Goal: Navigation & Orientation: Find specific page/section

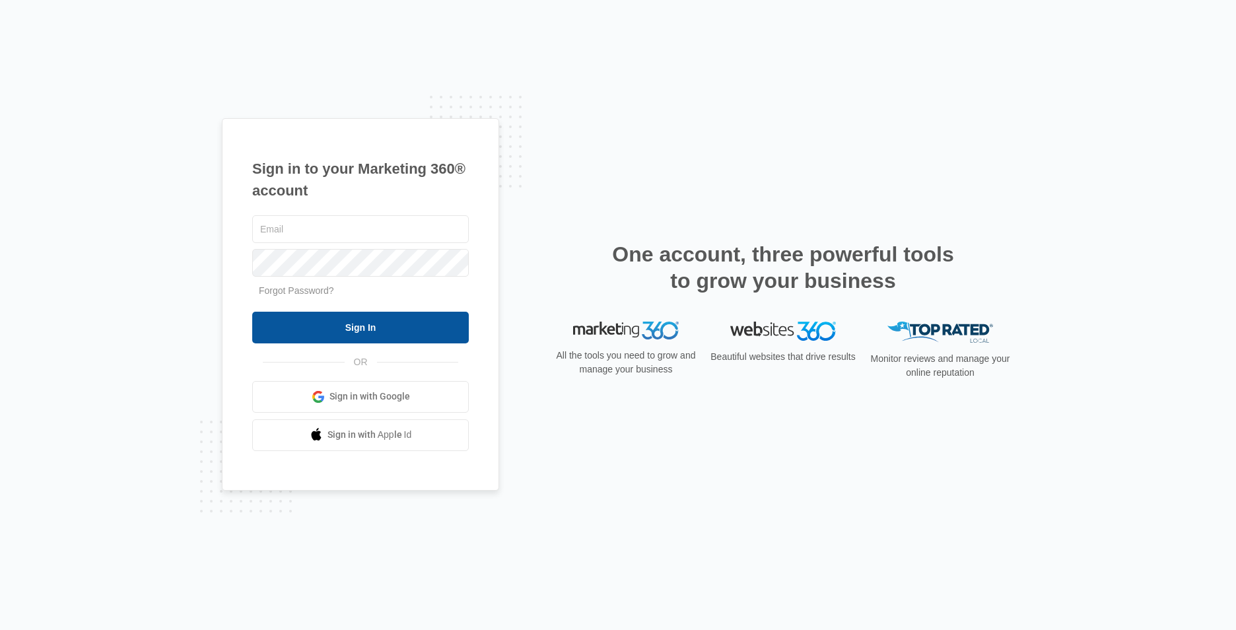
type input "[EMAIL_ADDRESS][DOMAIN_NAME]"
click at [351, 321] on input "Sign In" at bounding box center [360, 328] width 217 height 32
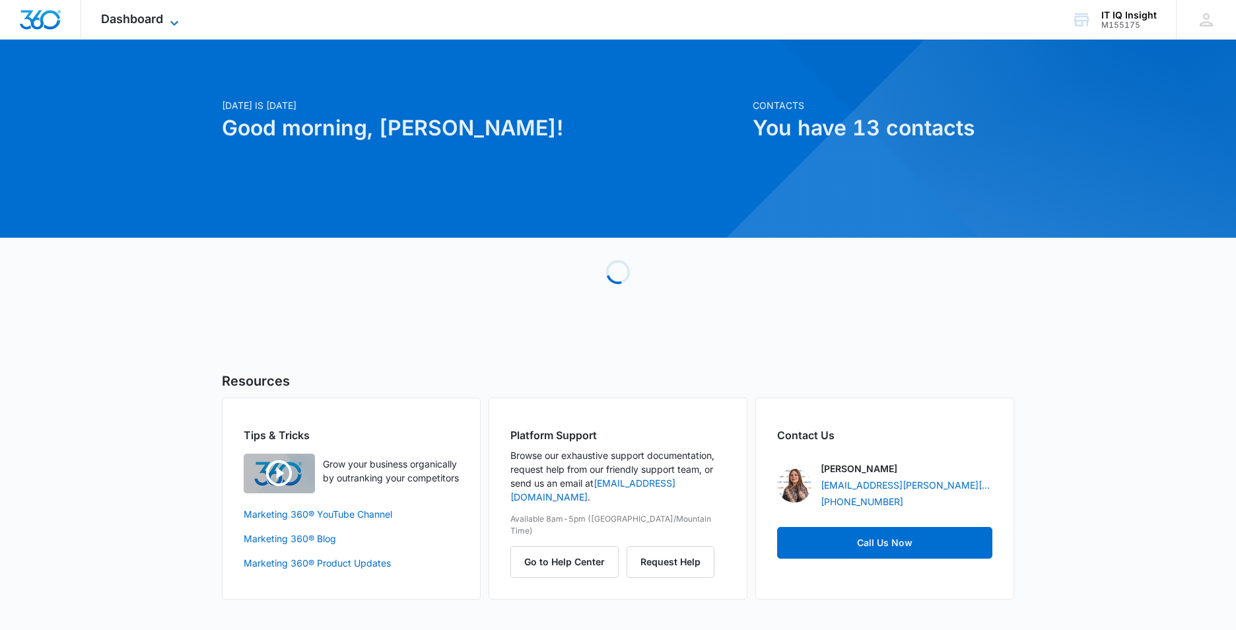
click at [176, 15] on icon at bounding box center [174, 23] width 16 height 16
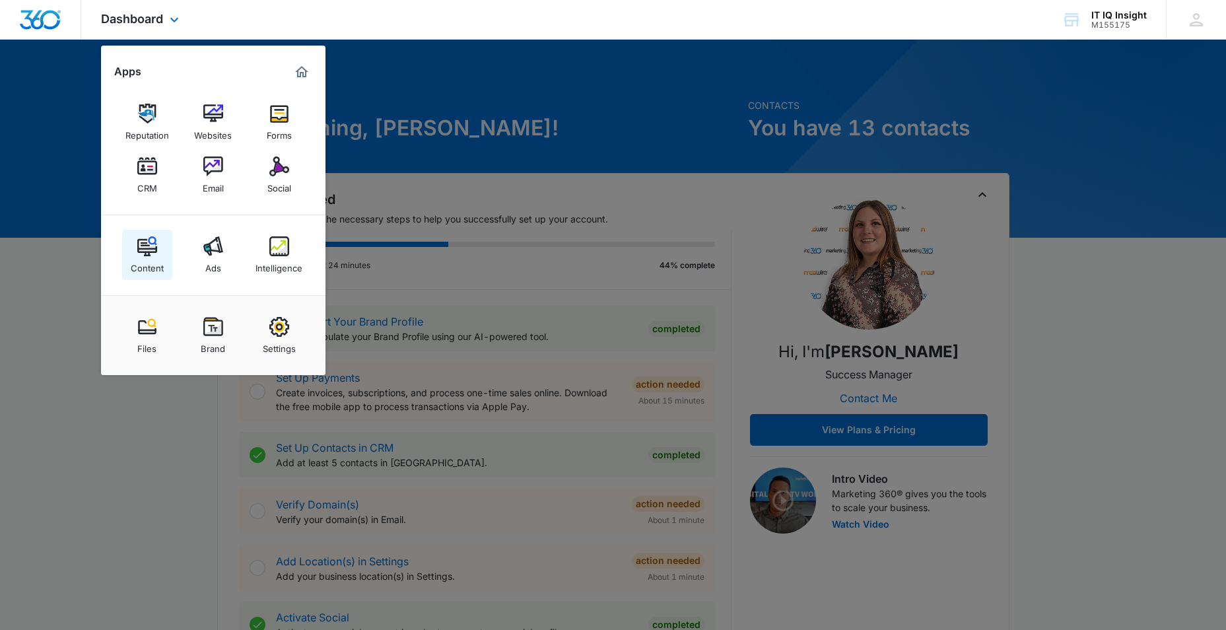
click at [142, 263] on div "Content" at bounding box center [147, 264] width 33 height 17
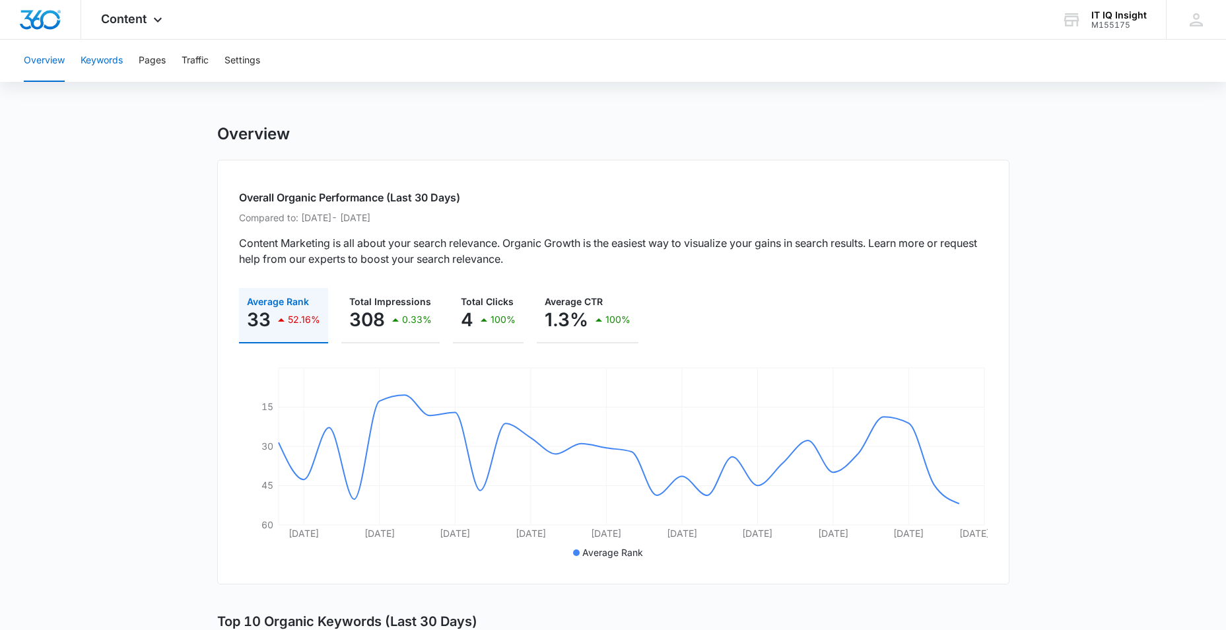
click at [122, 77] on button "Keywords" at bounding box center [102, 61] width 42 height 42
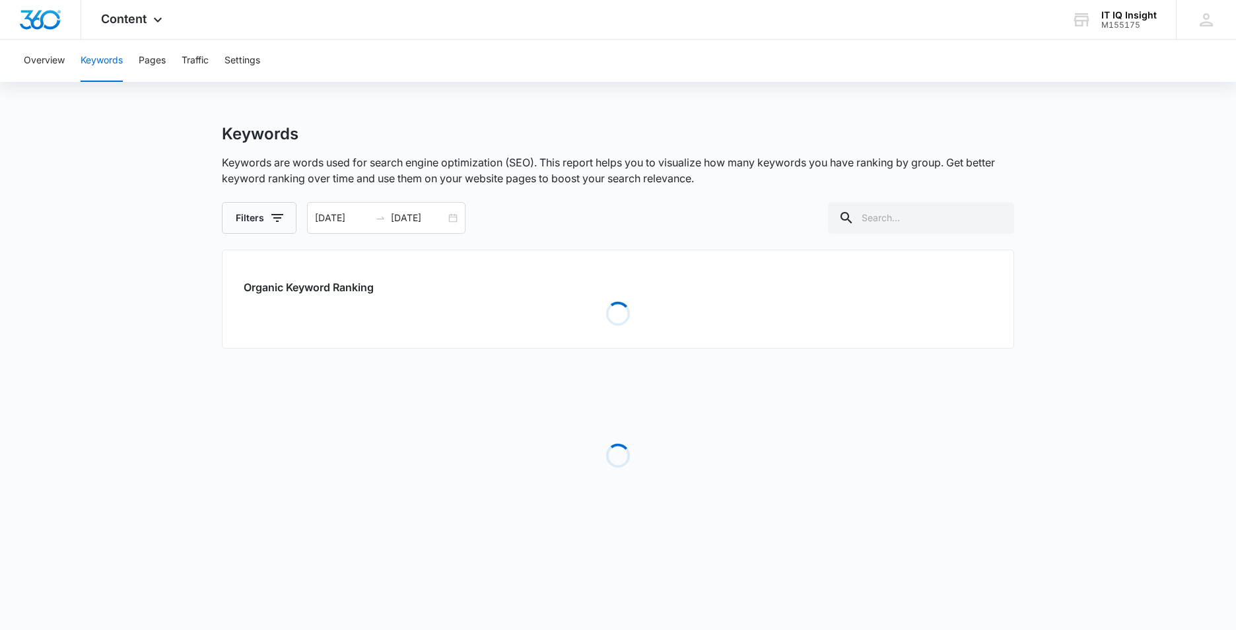
click at [104, 60] on button "Keywords" at bounding box center [102, 61] width 42 height 42
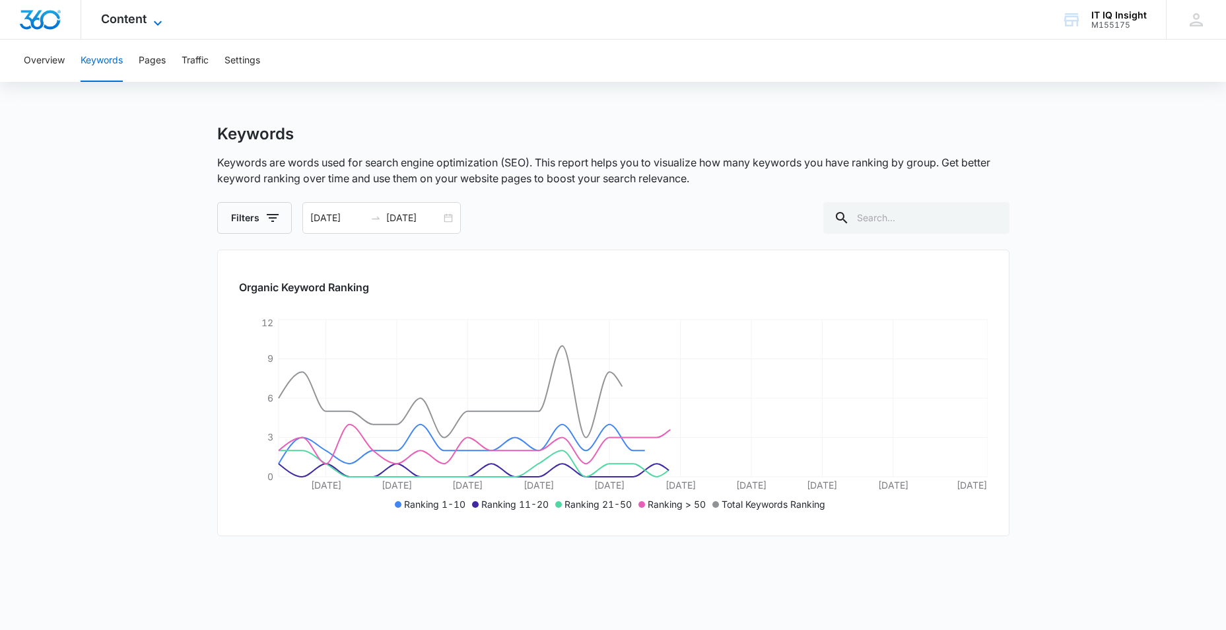
click at [155, 18] on icon at bounding box center [158, 23] width 16 height 16
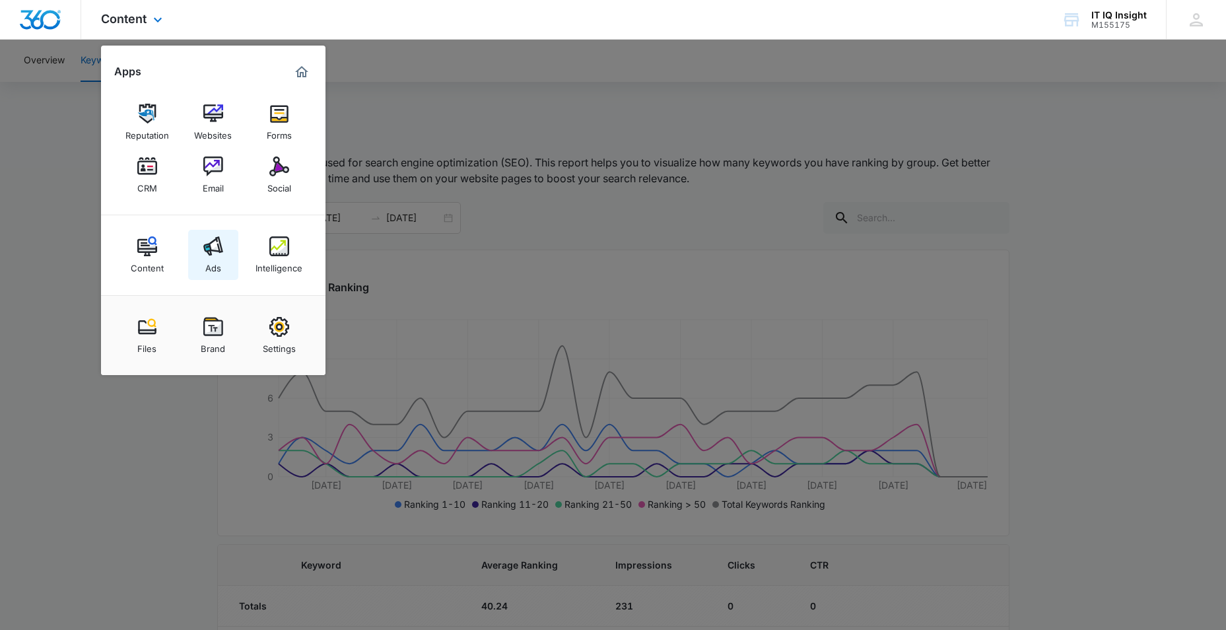
click at [223, 252] on link "Ads" at bounding box center [213, 255] width 50 height 50
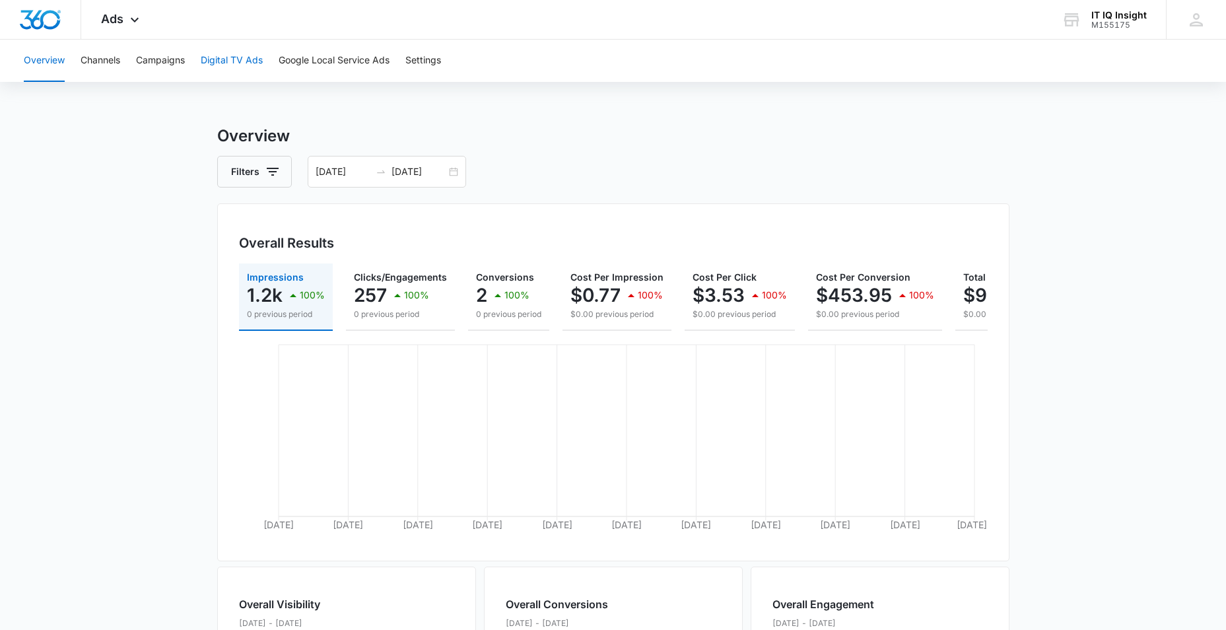
click at [227, 57] on button "Digital TV Ads" at bounding box center [232, 61] width 62 height 42
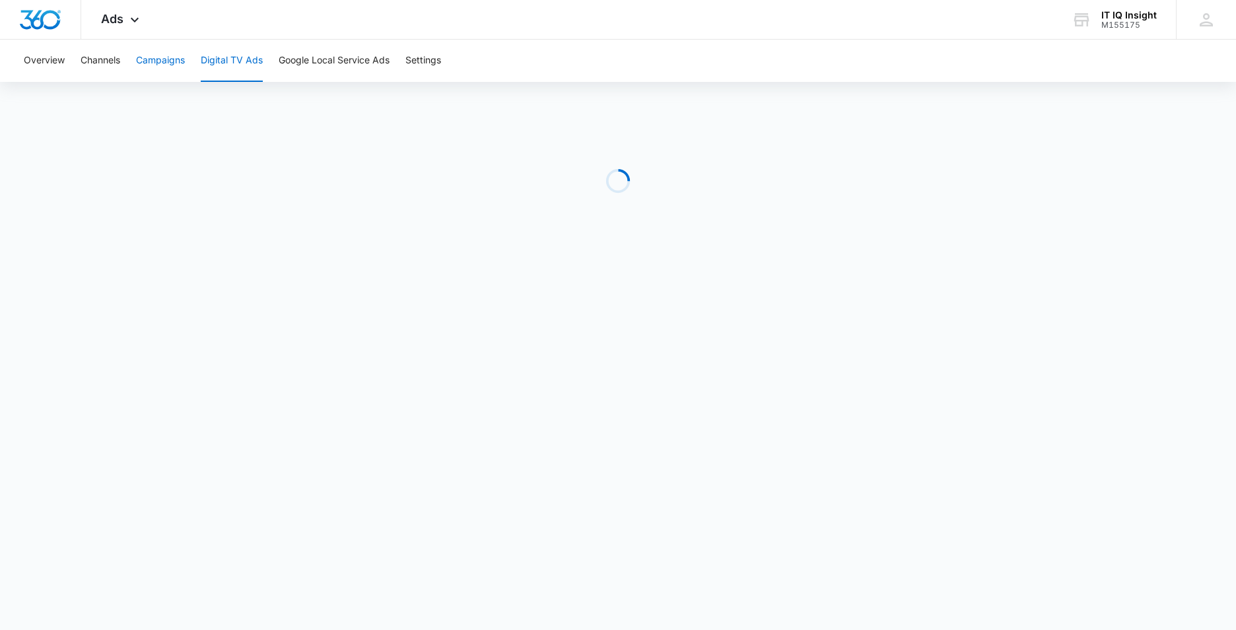
click at [160, 66] on button "Campaigns" at bounding box center [160, 61] width 49 height 42
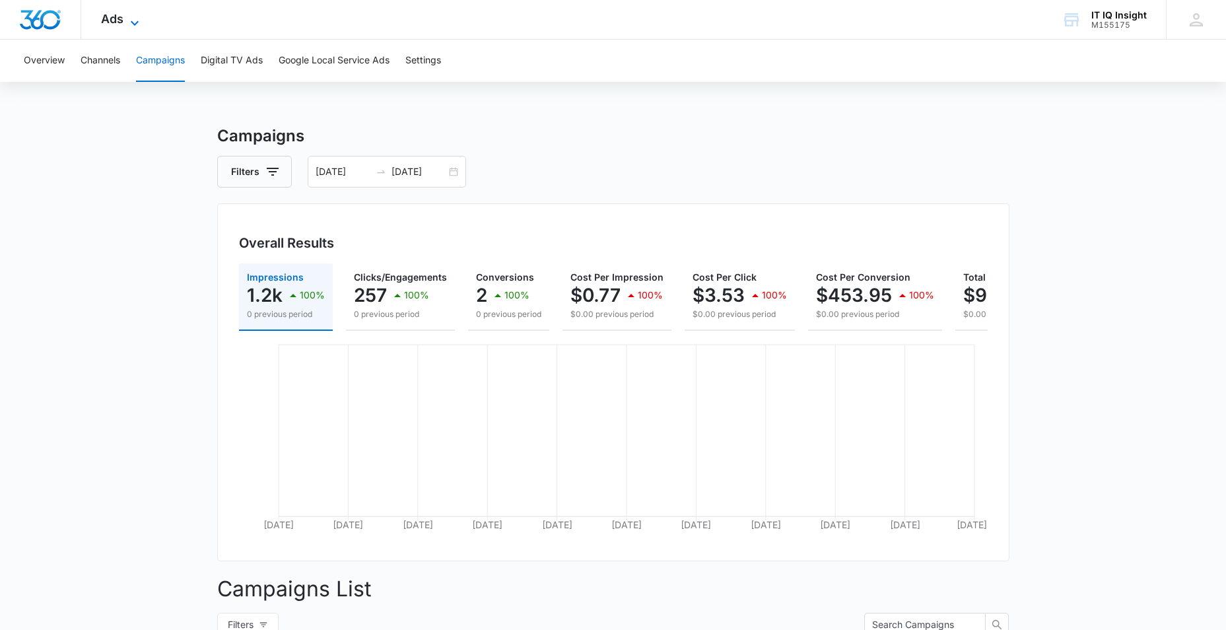
click at [130, 20] on icon at bounding box center [135, 23] width 16 height 16
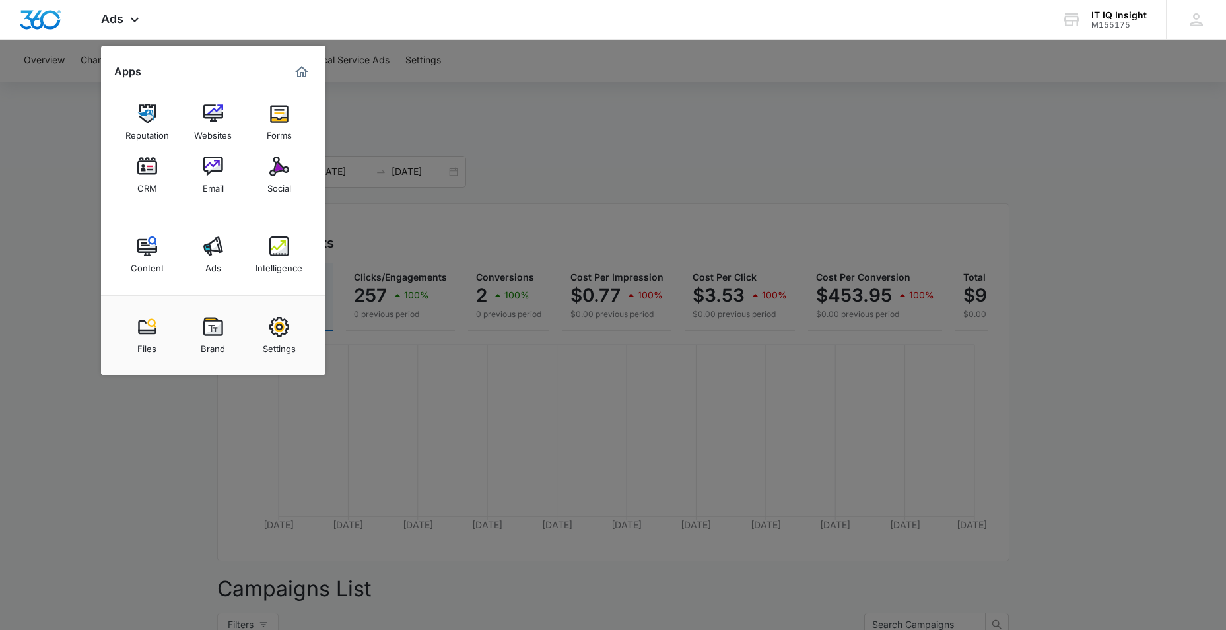
click at [153, 175] on img at bounding box center [147, 166] width 20 height 20
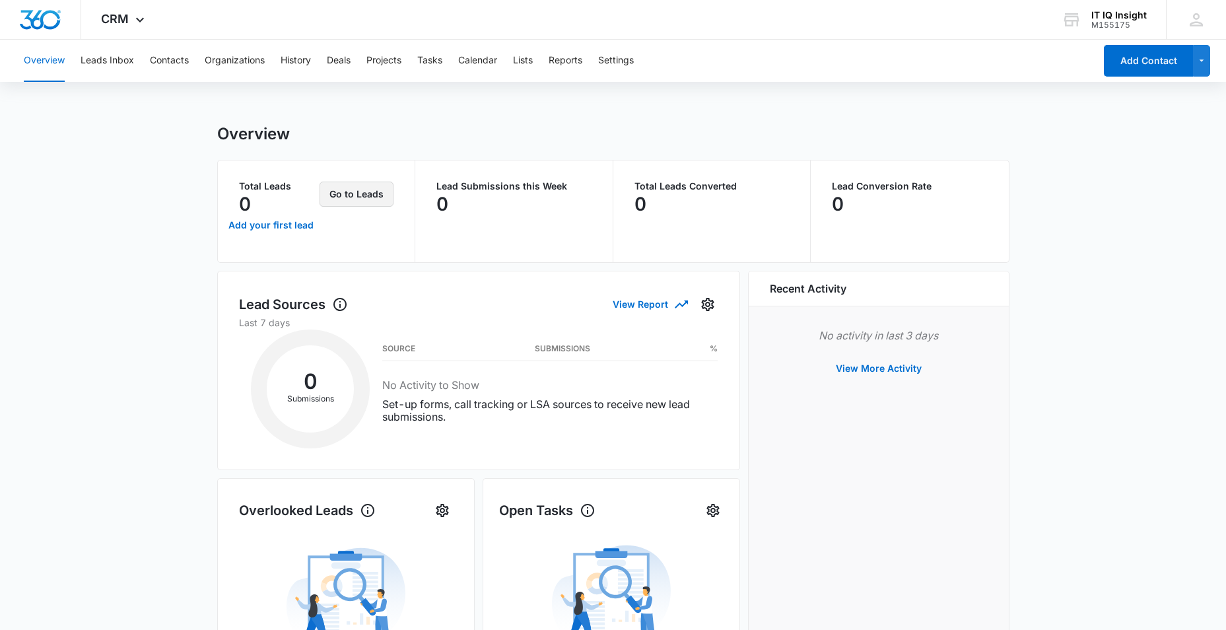
click at [346, 194] on button "Go to Leads" at bounding box center [356, 194] width 74 height 25
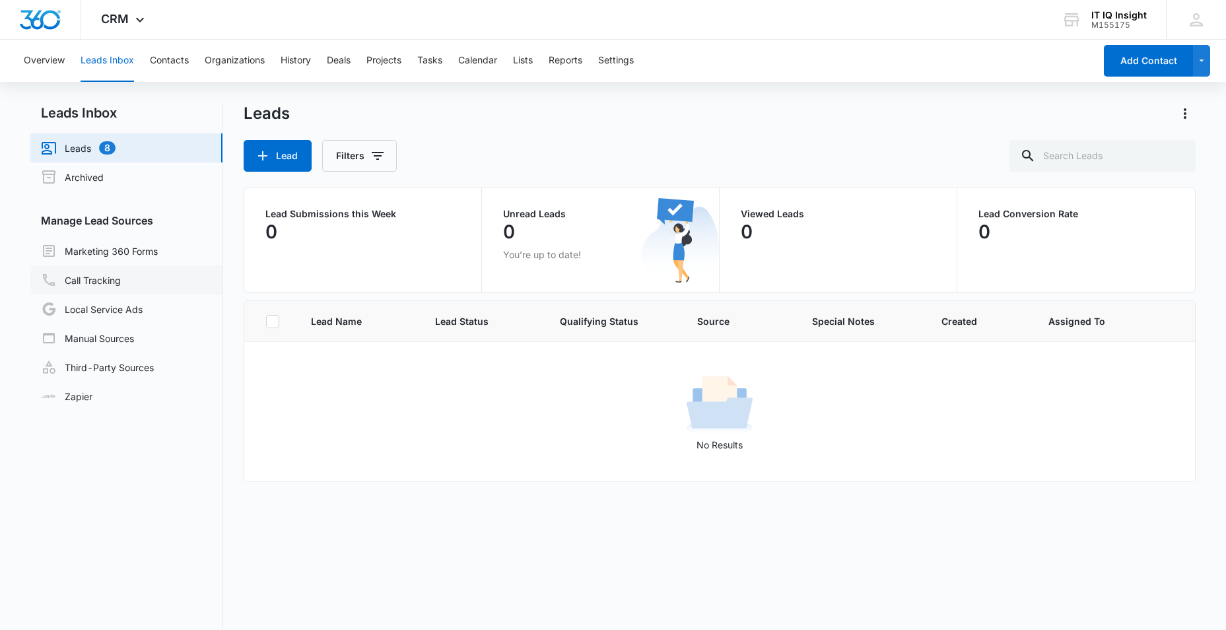
click at [121, 283] on link "Call Tracking" at bounding box center [81, 280] width 80 height 16
